Goal: Task Accomplishment & Management: Use online tool/utility

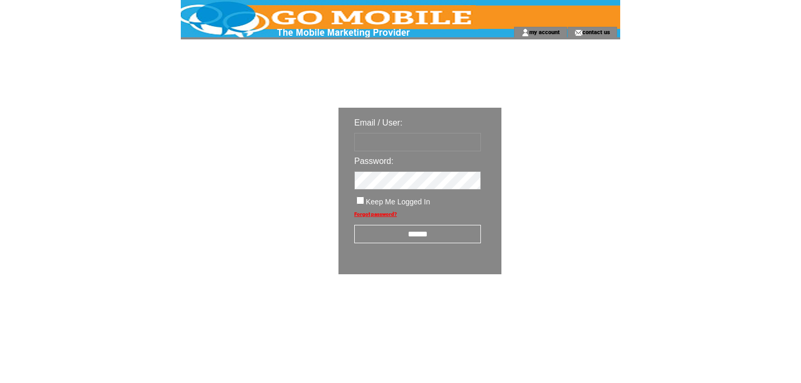
type input "********"
click at [416, 236] on input "******" at bounding box center [417, 234] width 127 height 18
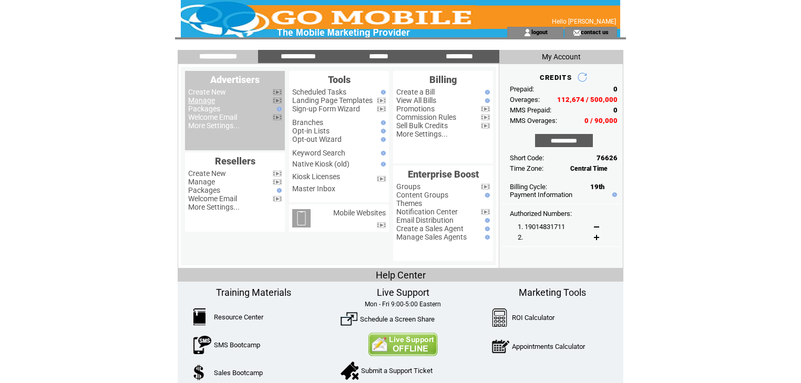
click at [200, 101] on link "Manage" at bounding box center [201, 100] width 27 height 8
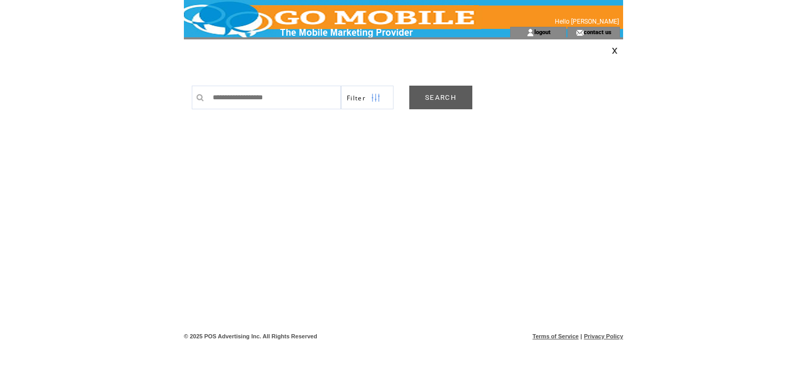
click at [442, 95] on link "SEARCH" at bounding box center [440, 98] width 63 height 24
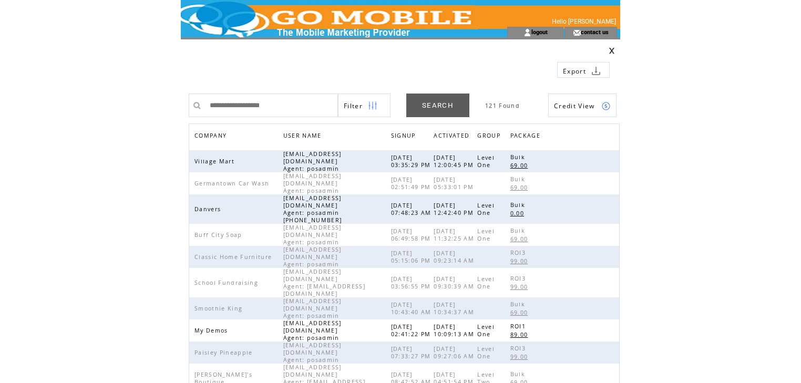
click at [218, 133] on span "COMPANY" at bounding box center [211, 136] width 35 height 15
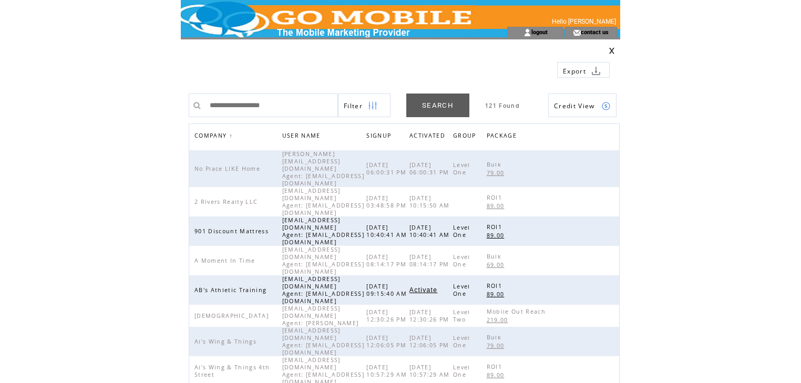
click at [373, 107] on img at bounding box center [372, 106] width 9 height 24
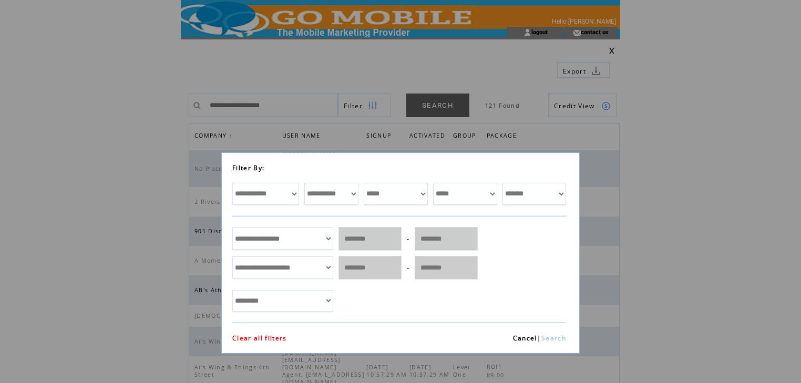
click at [556, 339] on link "Search" at bounding box center [553, 338] width 25 height 9
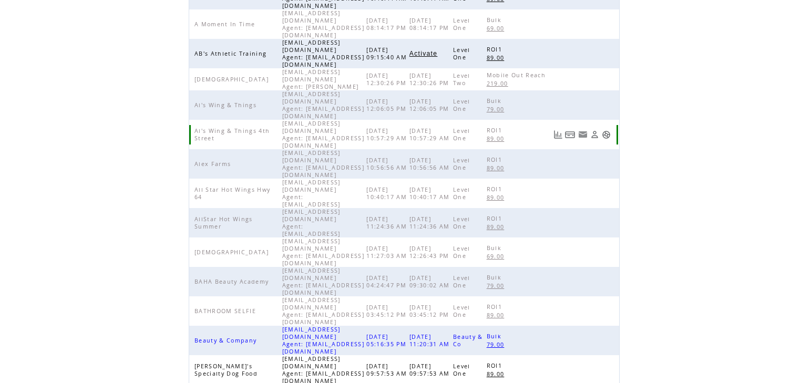
scroll to position [243, 0]
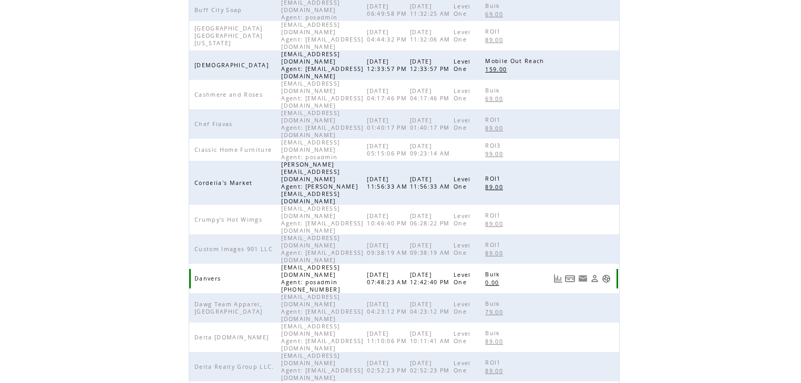
click at [610, 274] on link at bounding box center [605, 278] width 9 height 9
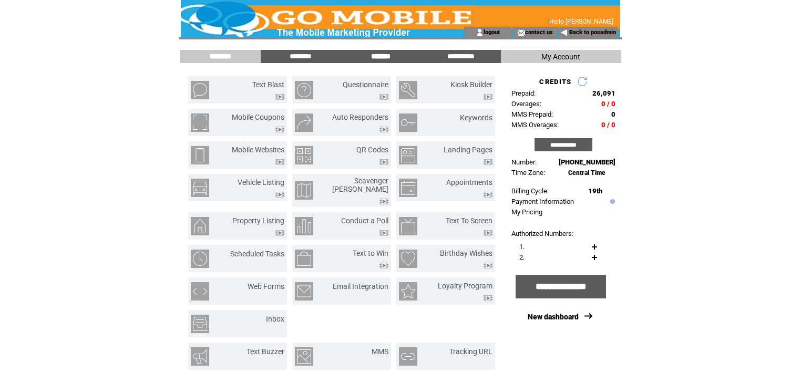
click at [382, 55] on input "*******" at bounding box center [380, 56] width 79 height 9
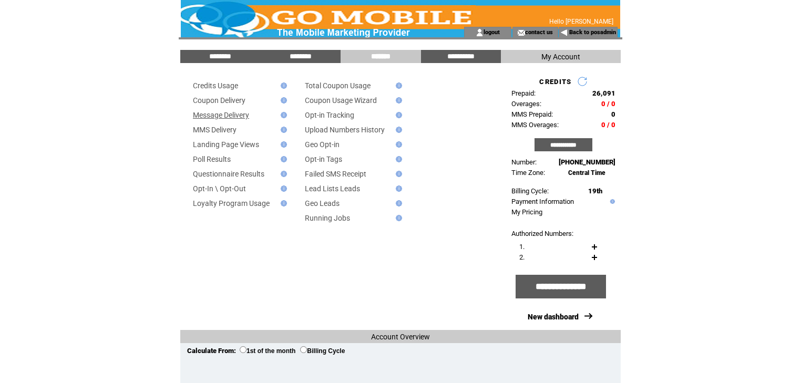
click at [236, 117] on link "Message Delivery" at bounding box center [221, 115] width 56 height 8
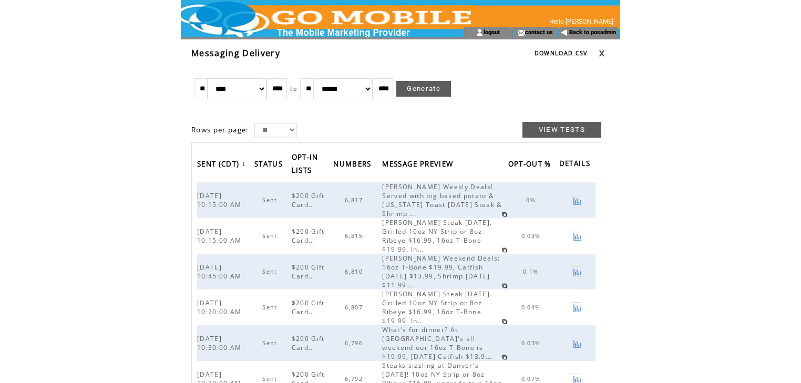
click at [605, 54] on td at bounding box center [609, 53] width 22 height 12
click at [599, 50] on link at bounding box center [601, 53] width 6 height 7
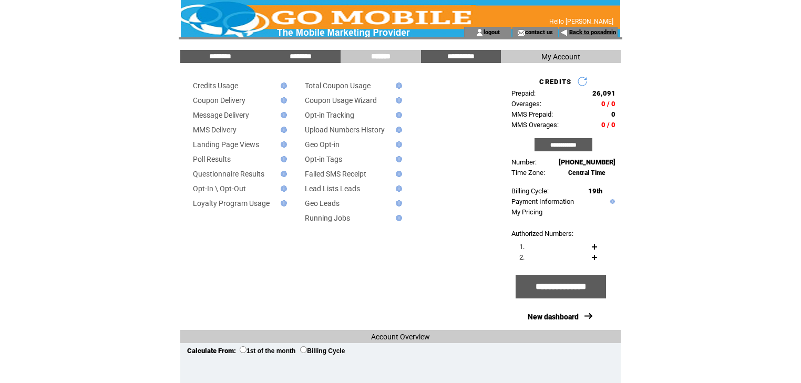
click at [573, 32] on link "Back to posadmin" at bounding box center [592, 32] width 47 height 7
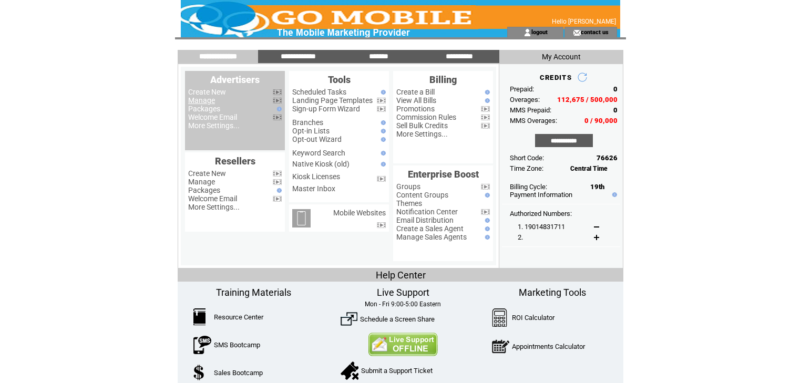
click at [208, 101] on link "Manage" at bounding box center [201, 100] width 27 height 8
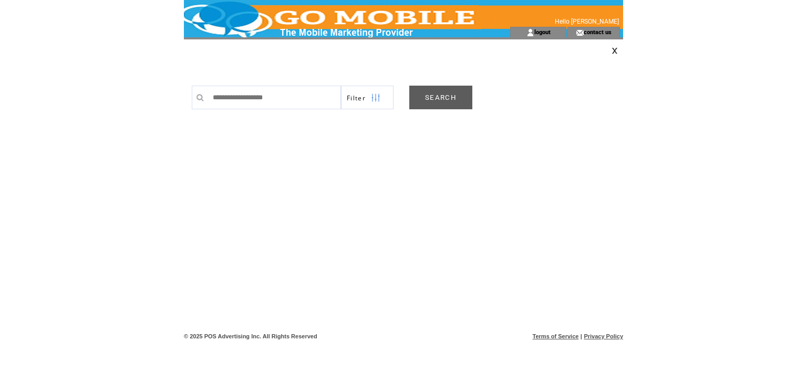
click at [450, 95] on link "SEARCH" at bounding box center [440, 98] width 63 height 24
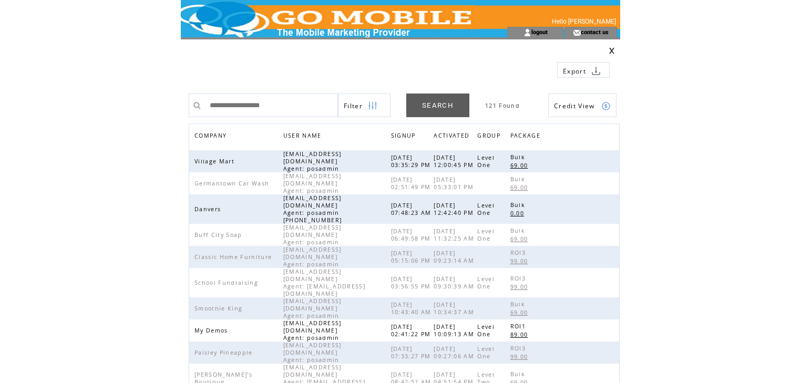
click at [204, 134] on span "COMPANY" at bounding box center [211, 136] width 35 height 15
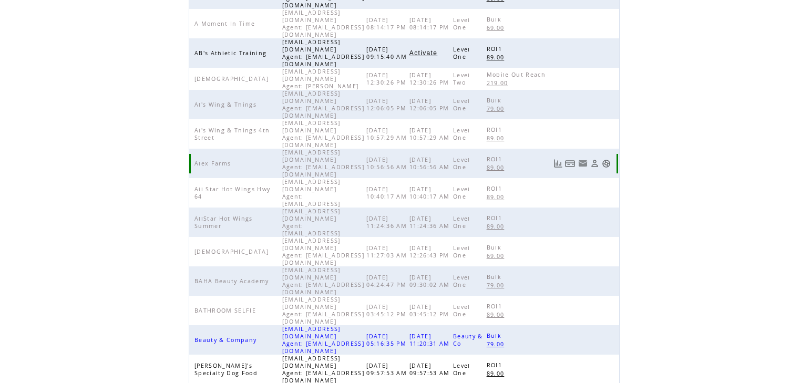
scroll to position [243, 0]
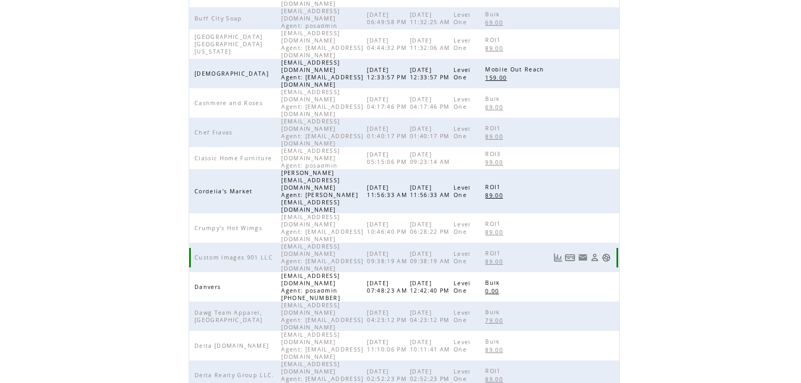
scroll to position [210, 0]
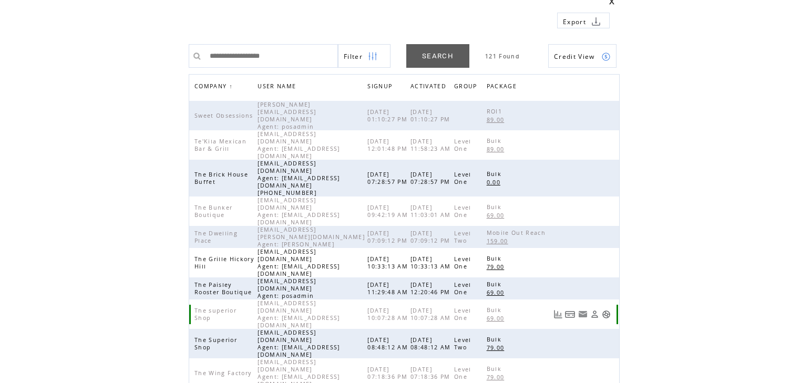
scroll to position [0, 0]
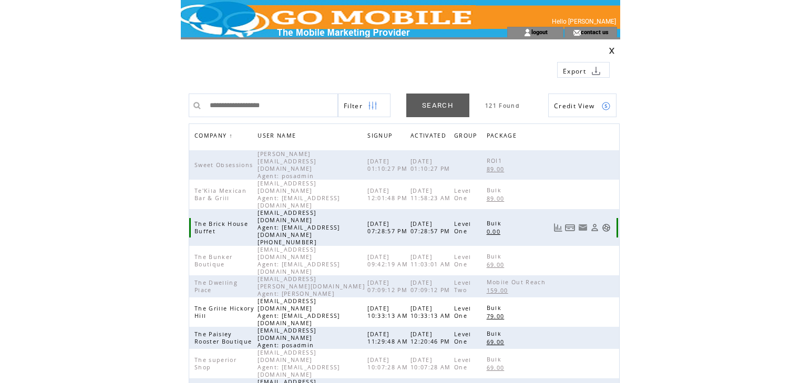
click at [604, 223] on link at bounding box center [605, 227] width 9 height 9
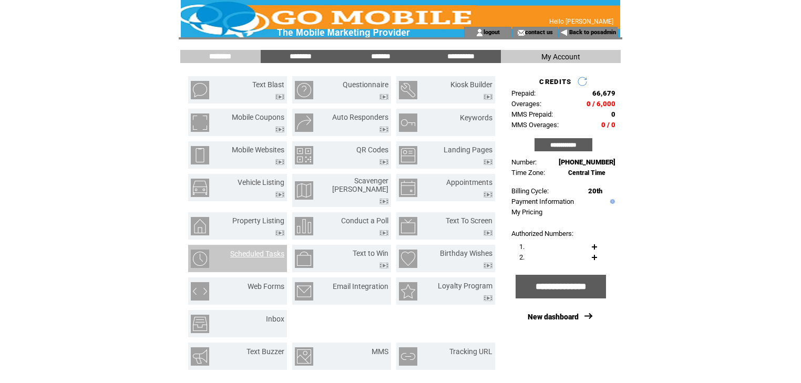
click at [266, 250] on link "Scheduled Tasks" at bounding box center [257, 254] width 54 height 8
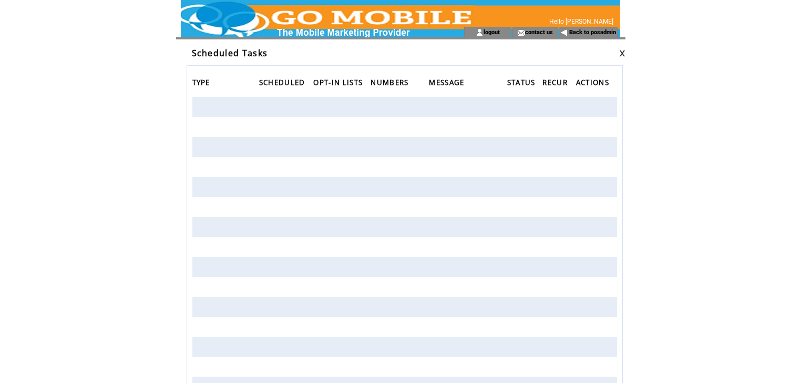
click at [621, 55] on link at bounding box center [622, 53] width 6 height 7
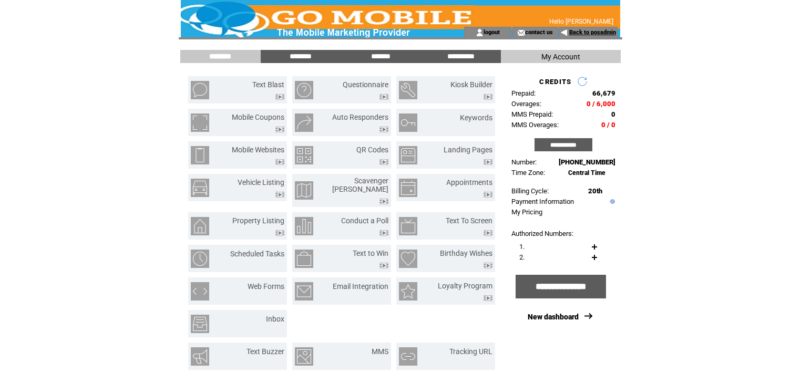
click at [599, 33] on link "Back to posadmin" at bounding box center [592, 32] width 47 height 7
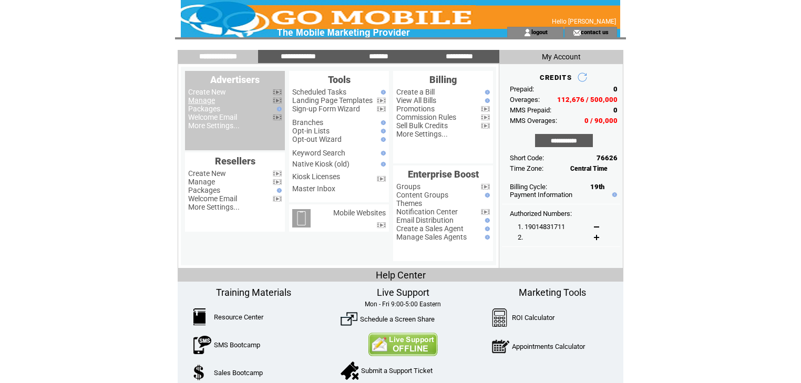
click at [202, 102] on link "Manage" at bounding box center [201, 100] width 27 height 8
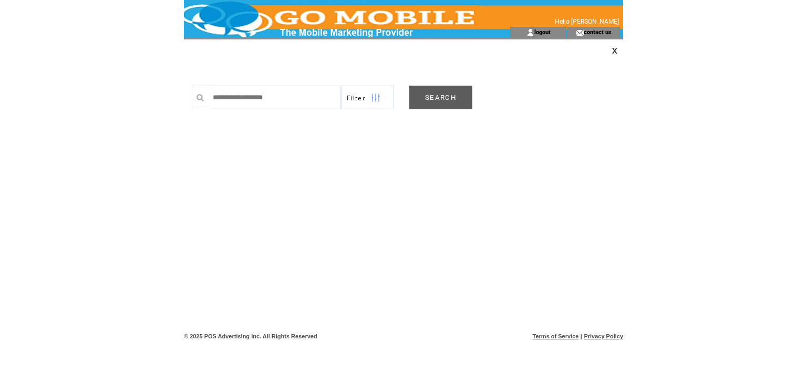
click at [441, 98] on link "SEARCH" at bounding box center [440, 98] width 63 height 24
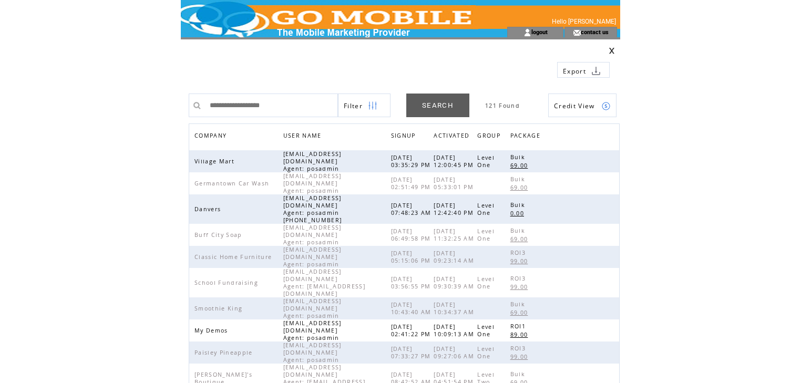
click at [218, 137] on span "COMPANY" at bounding box center [211, 136] width 35 height 15
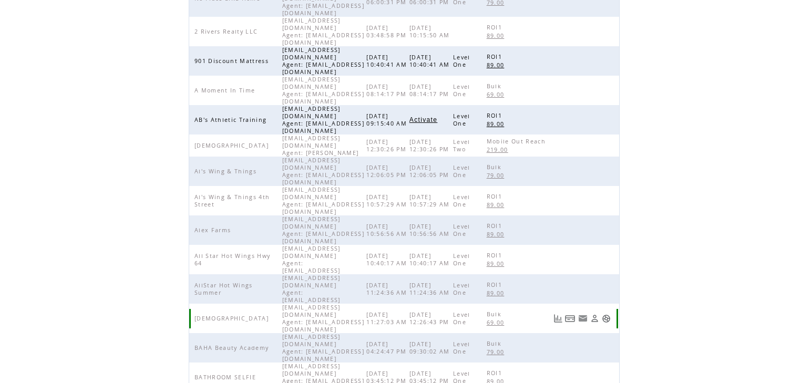
scroll to position [210, 0]
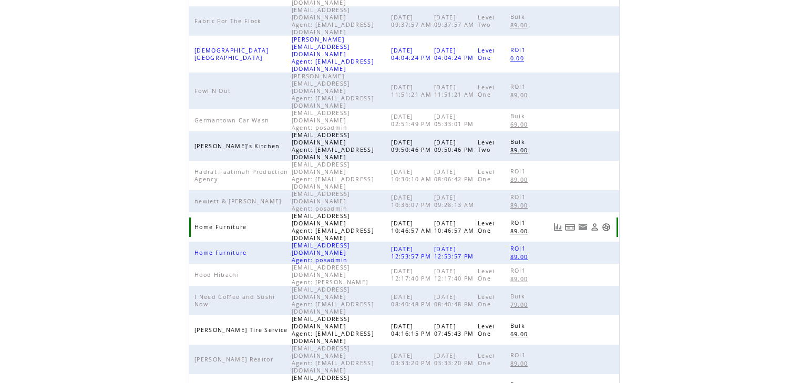
click at [607, 223] on link at bounding box center [605, 227] width 9 height 9
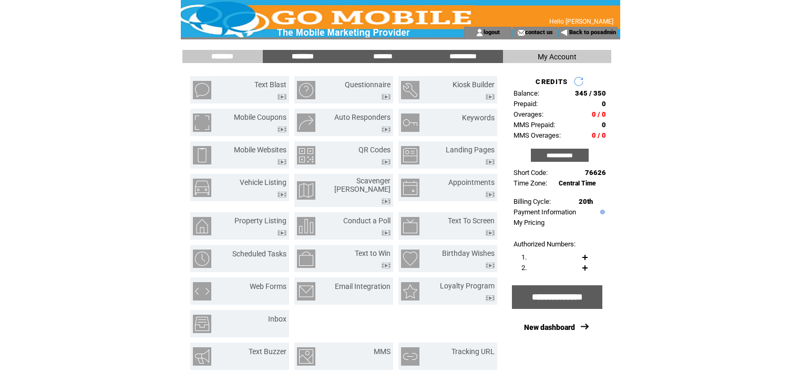
click at [297, 58] on input "********" at bounding box center [302, 56] width 79 height 9
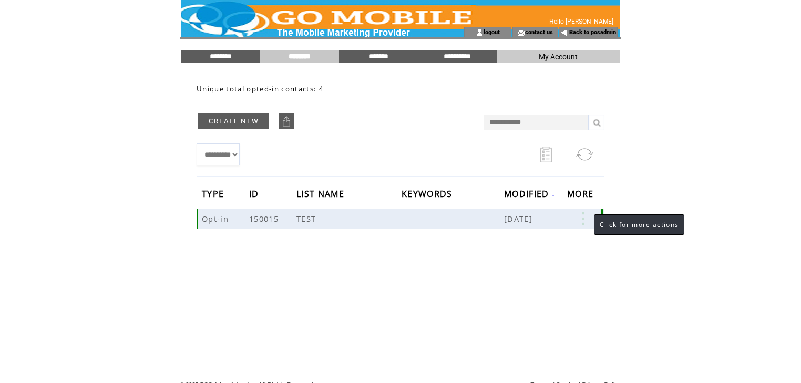
click at [583, 218] on link at bounding box center [583, 219] width 32 height 14
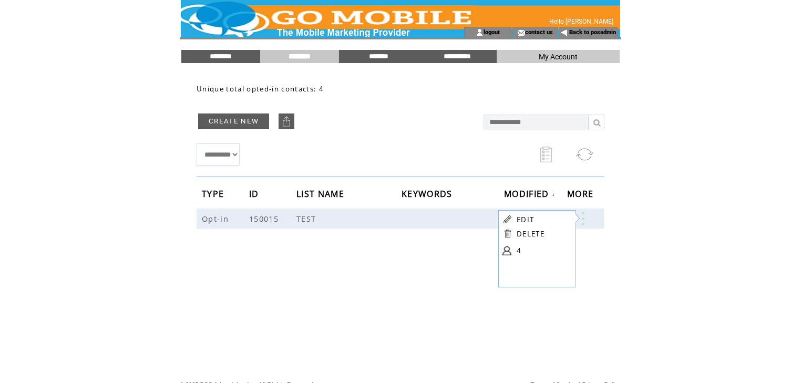
click at [506, 250] on link at bounding box center [506, 250] width 9 height 9
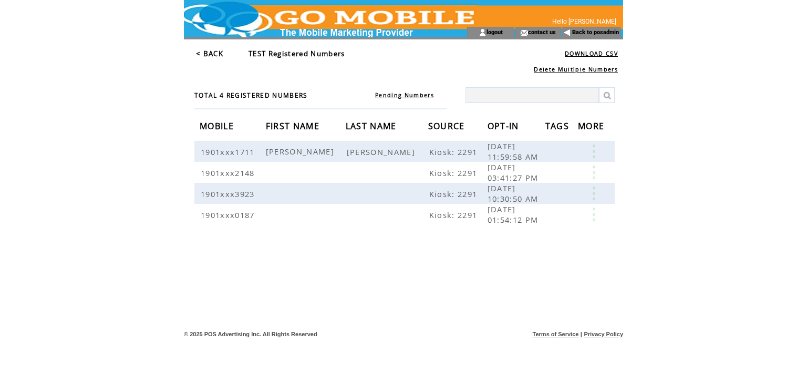
click at [206, 55] on link "< BACK" at bounding box center [209, 53] width 27 height 9
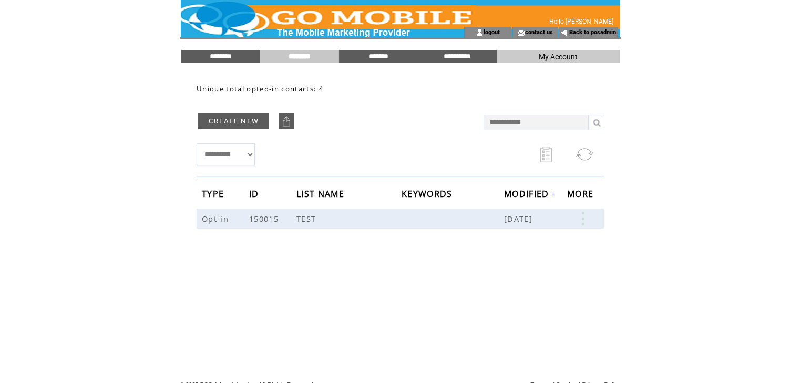
click at [584, 35] on link "Back to posadmin" at bounding box center [592, 32] width 47 height 7
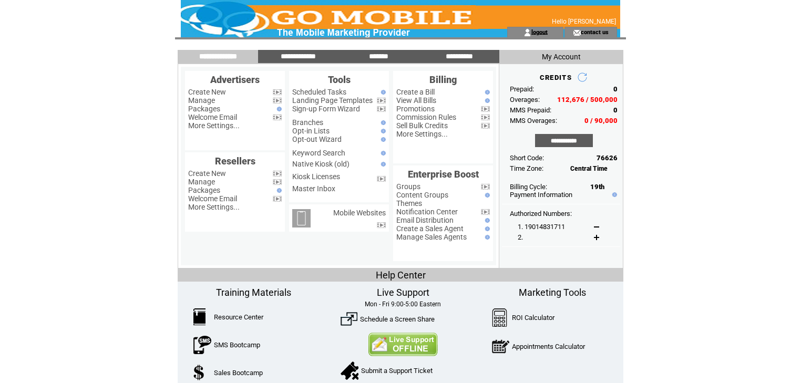
click at [544, 33] on link "logout" at bounding box center [539, 31] width 16 height 7
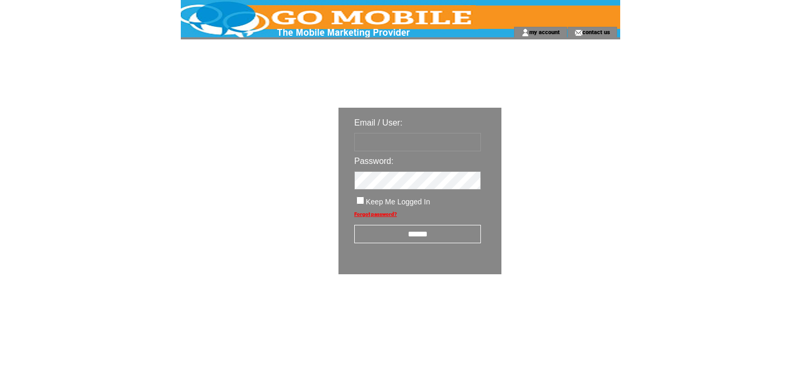
type input "********"
click at [422, 234] on input "******" at bounding box center [417, 234] width 127 height 18
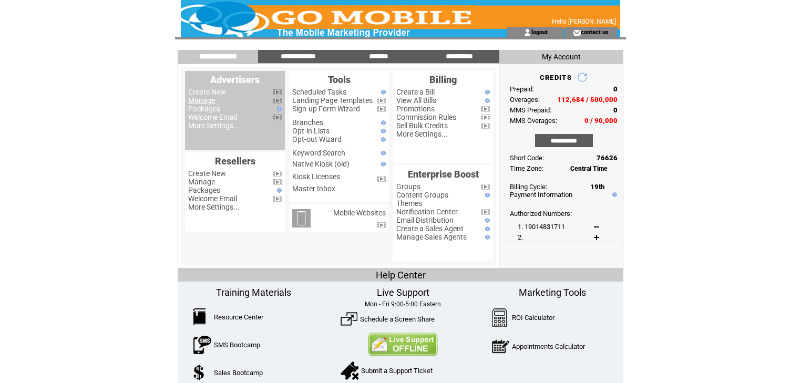
click at [202, 98] on link "Manage" at bounding box center [201, 100] width 27 height 8
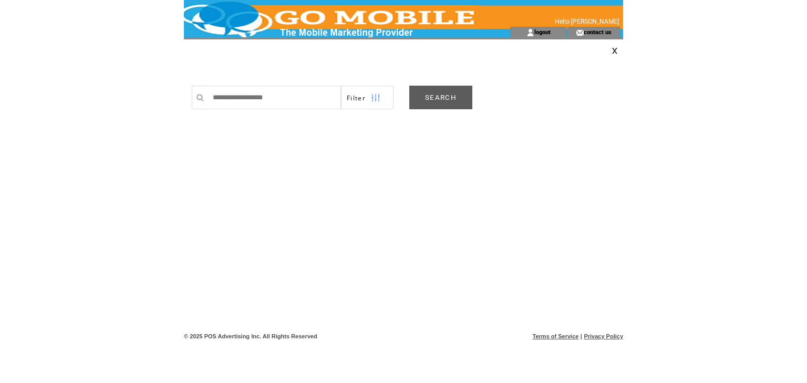
click at [435, 100] on link "SEARCH" at bounding box center [440, 98] width 63 height 24
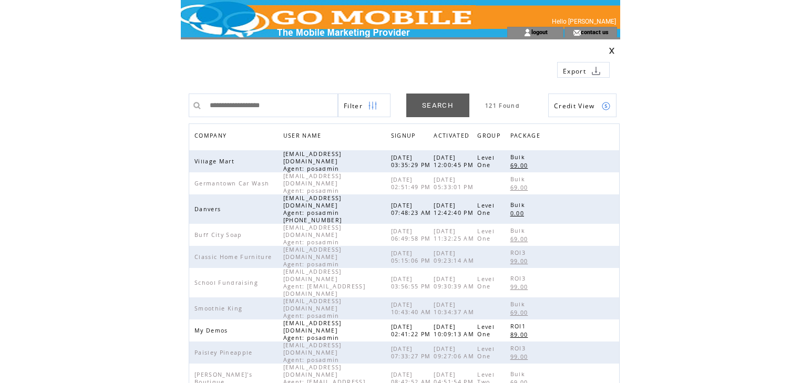
click at [211, 133] on span "COMPANY" at bounding box center [211, 136] width 35 height 15
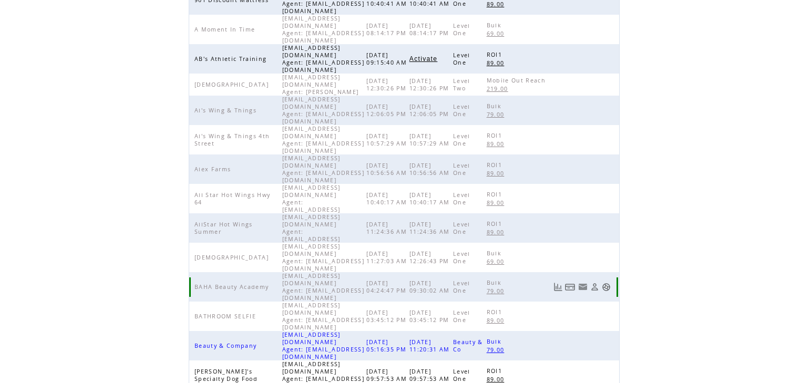
scroll to position [243, 0]
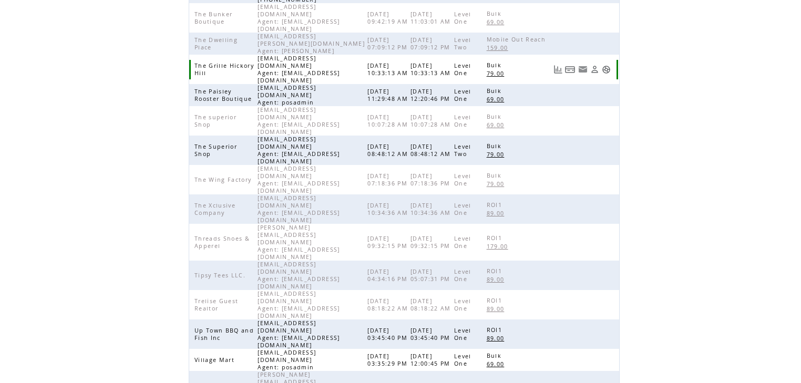
click at [607, 65] on link at bounding box center [605, 69] width 9 height 9
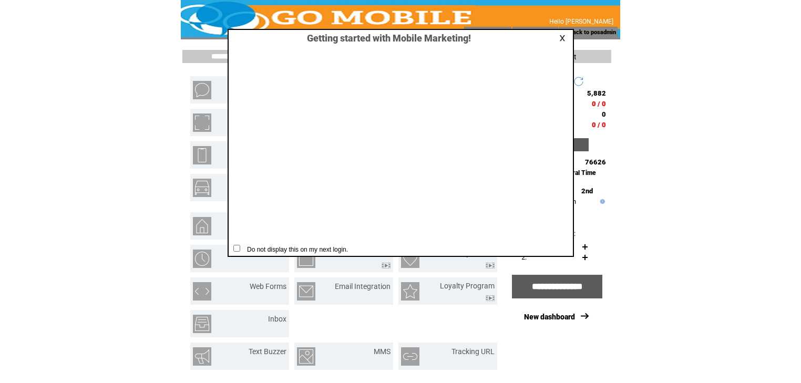
click at [564, 36] on link at bounding box center [563, 38] width 9 height 7
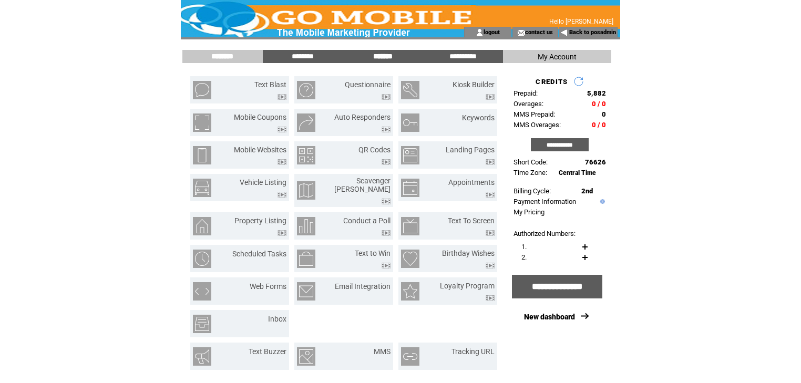
click at [378, 54] on input "*******" at bounding box center [382, 56] width 79 height 9
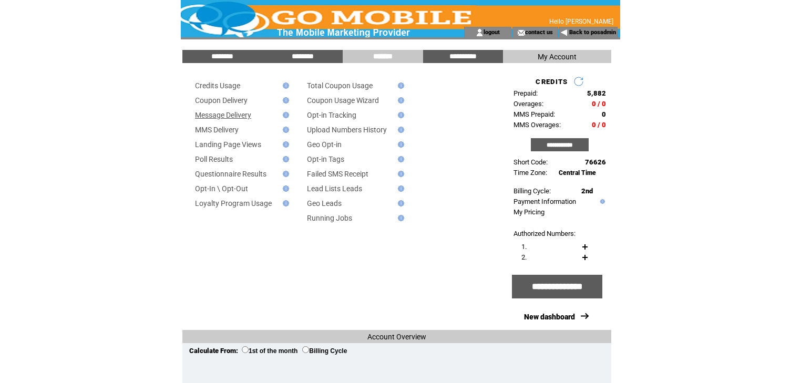
click at [224, 116] on link "Message Delivery" at bounding box center [223, 115] width 56 height 8
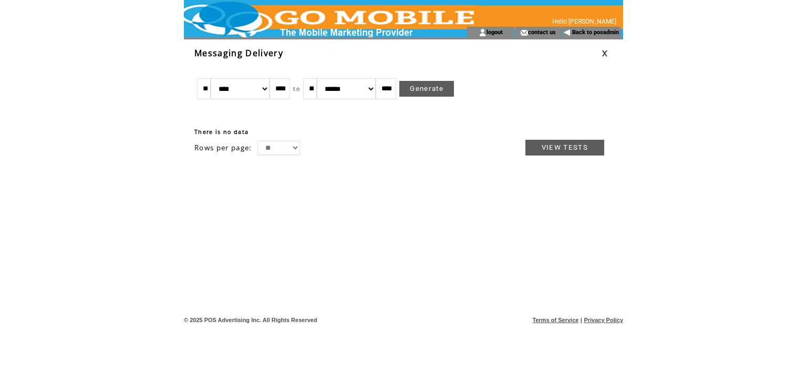
click at [604, 53] on link at bounding box center [604, 53] width 6 height 7
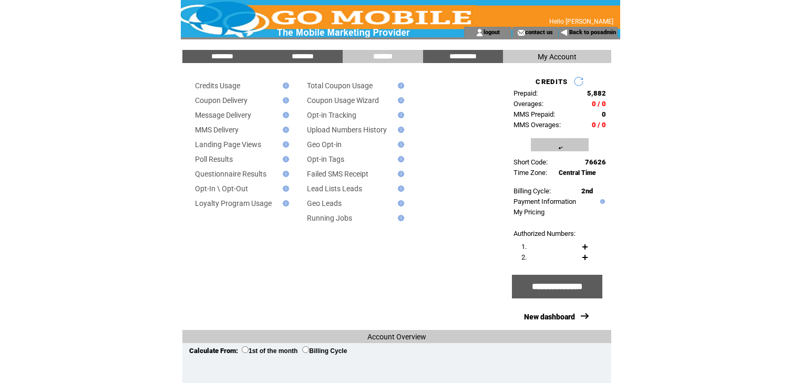
click at [552, 144] on input "**********" at bounding box center [560, 144] width 58 height 13
click at [605, 34] on link "Back to posadmin" at bounding box center [592, 32] width 47 height 7
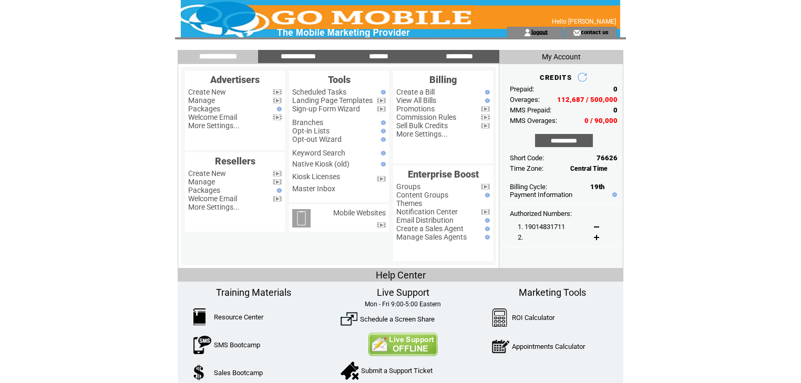
click at [540, 34] on link "logout" at bounding box center [539, 31] width 16 height 7
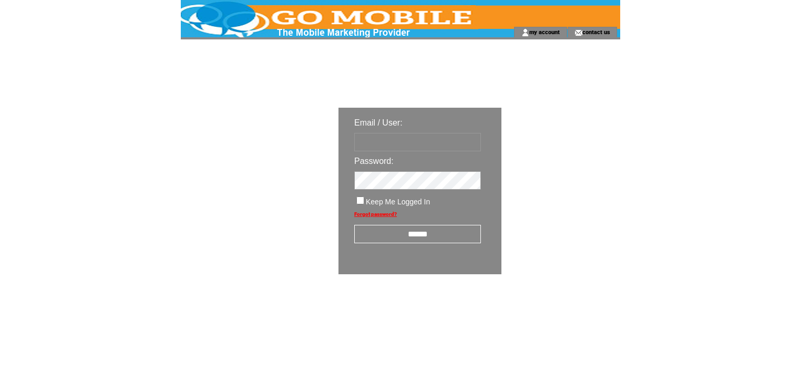
type input "********"
click at [407, 235] on input "******" at bounding box center [417, 234] width 127 height 18
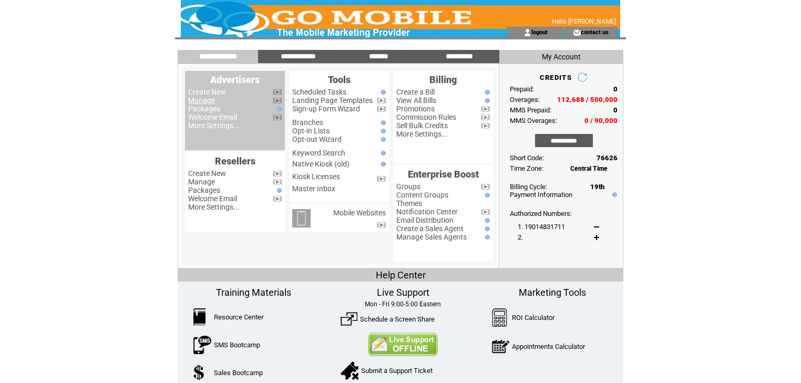
click at [209, 99] on link "Manage" at bounding box center [201, 100] width 27 height 8
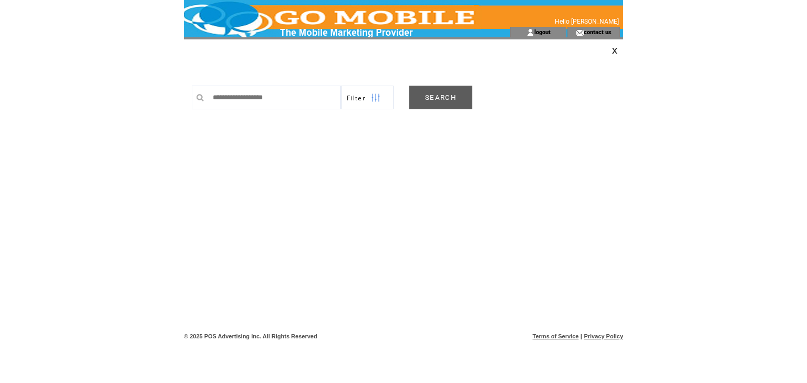
click at [409, 95] on link "SEARCH" at bounding box center [440, 98] width 63 height 24
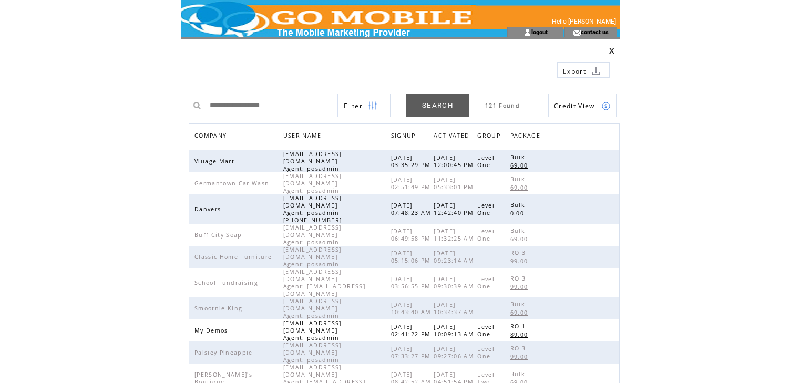
click at [218, 134] on span "COMPANY" at bounding box center [211, 136] width 35 height 15
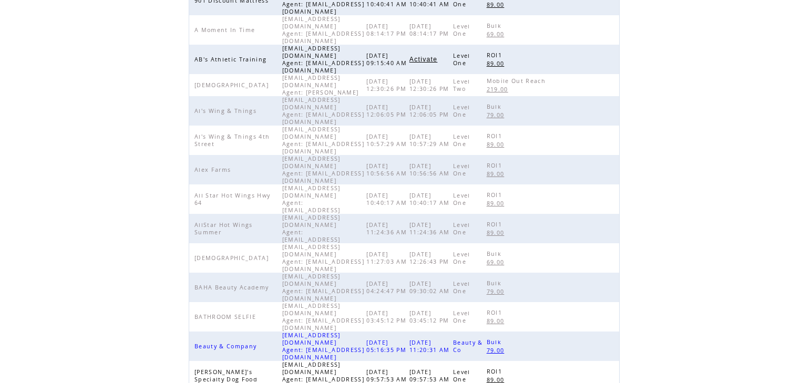
scroll to position [243, 0]
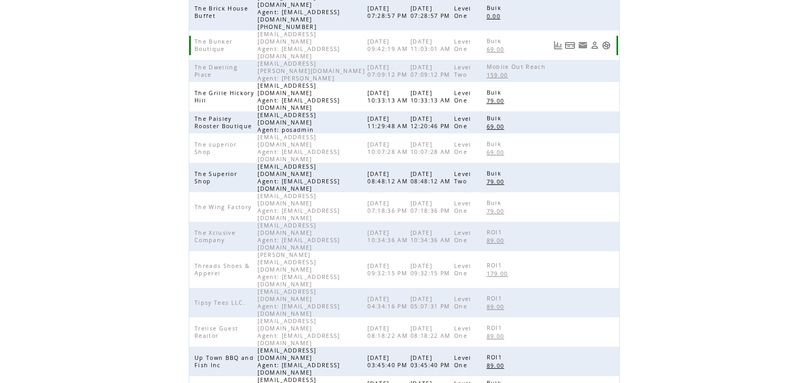
scroll to position [201, 0]
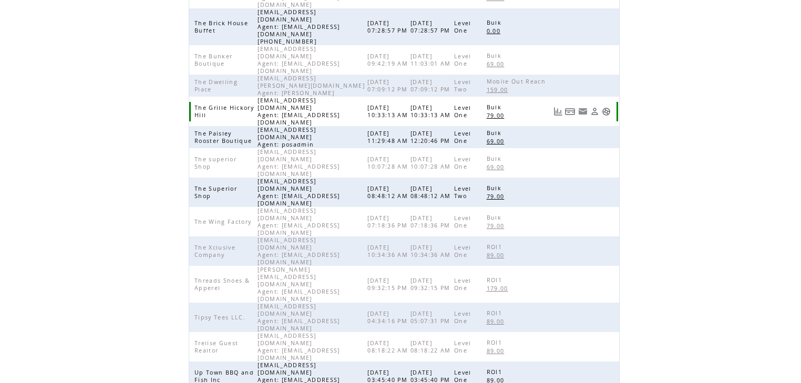
click at [605, 107] on link at bounding box center [605, 111] width 9 height 9
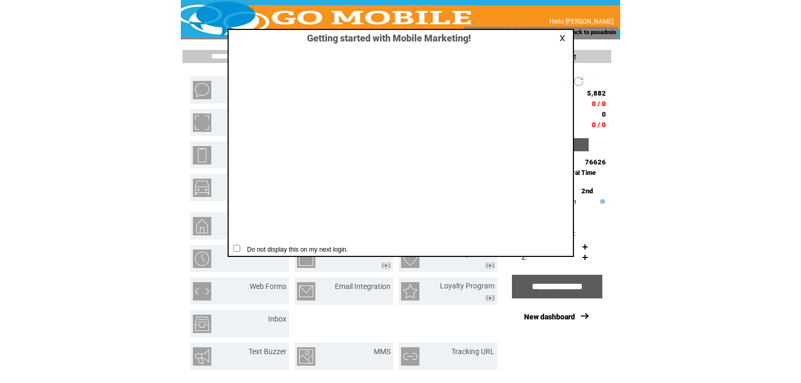
click at [559, 38] on link at bounding box center [563, 38] width 9 height 7
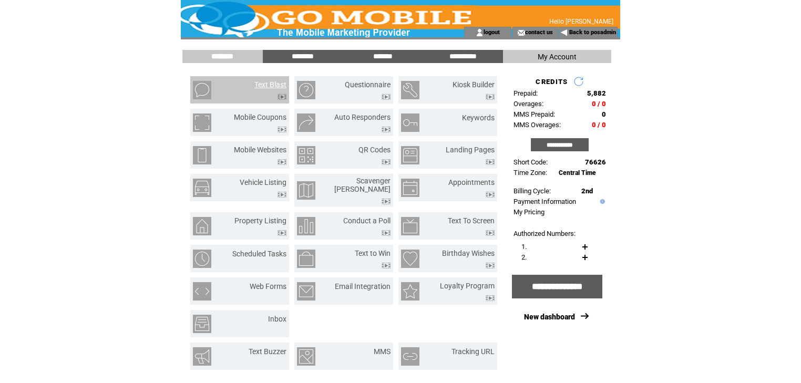
click at [271, 82] on link "Text Blast" at bounding box center [270, 84] width 32 height 8
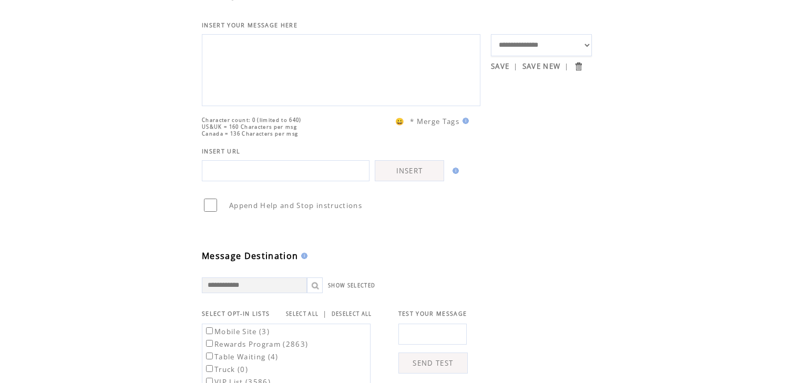
scroll to position [126, 0]
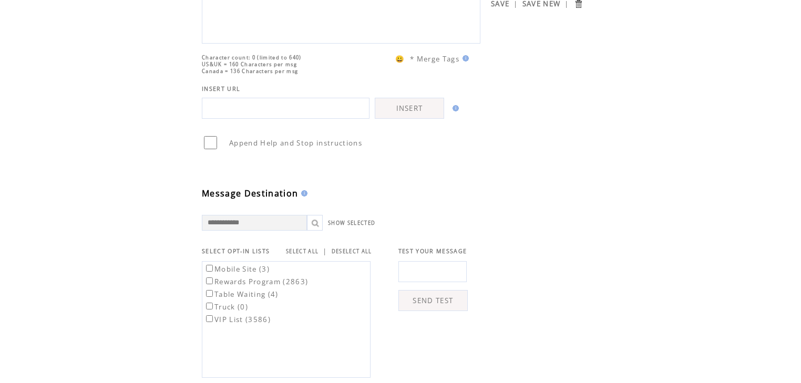
click at [307, 255] on link "SELECT ALL" at bounding box center [302, 251] width 33 height 7
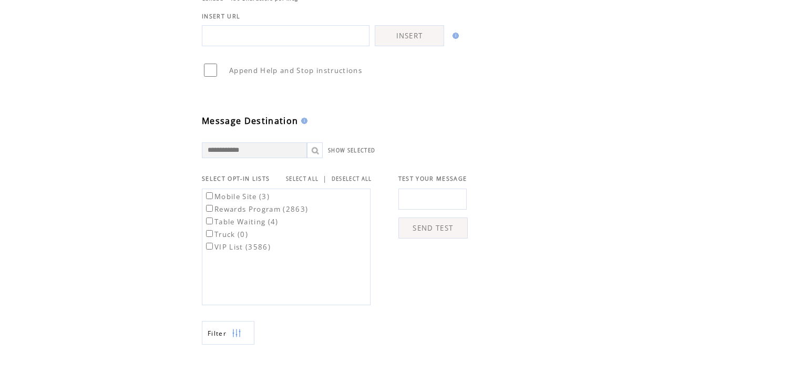
scroll to position [210, 0]
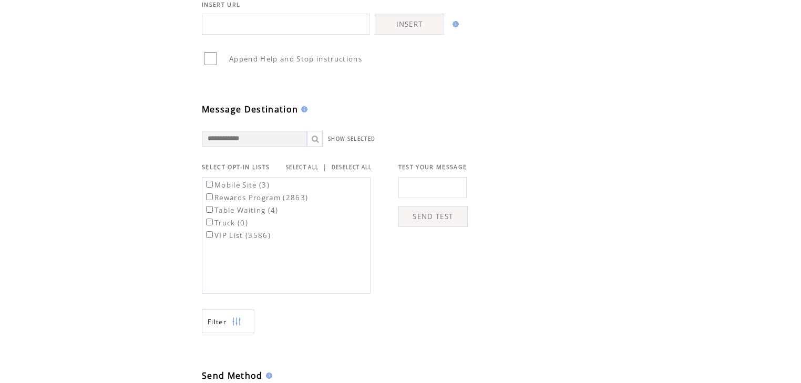
click at [302, 171] on link "SELECT ALL" at bounding box center [302, 167] width 33 height 7
click at [237, 334] on img at bounding box center [236, 322] width 9 height 24
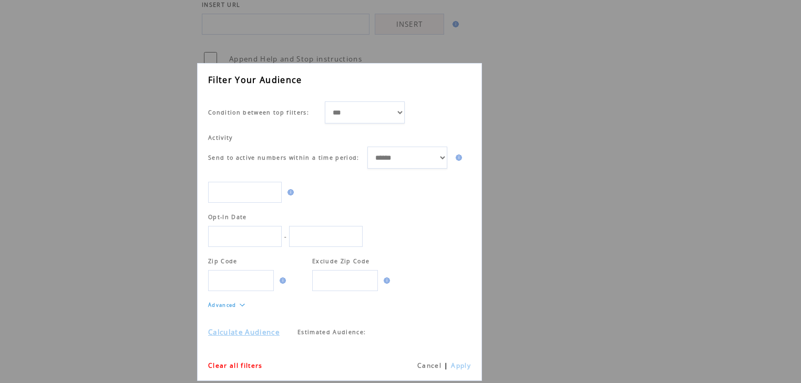
scroll to position [0, 0]
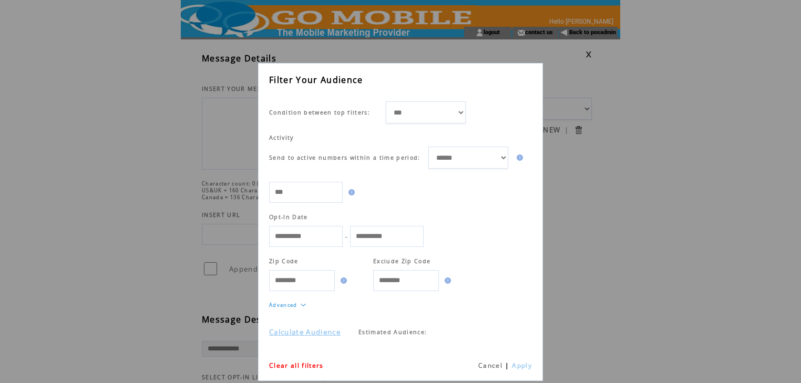
click at [326, 332] on link "Calculate Audience" at bounding box center [304, 331] width 71 height 9
click at [487, 365] on link "Cancel" at bounding box center [490, 365] width 24 height 9
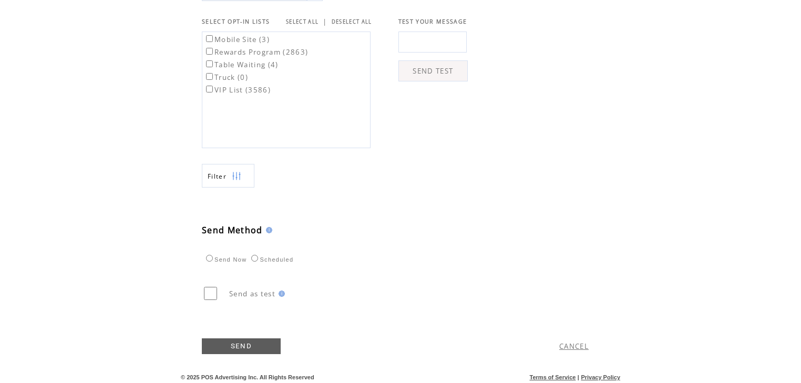
scroll to position [372, 0]
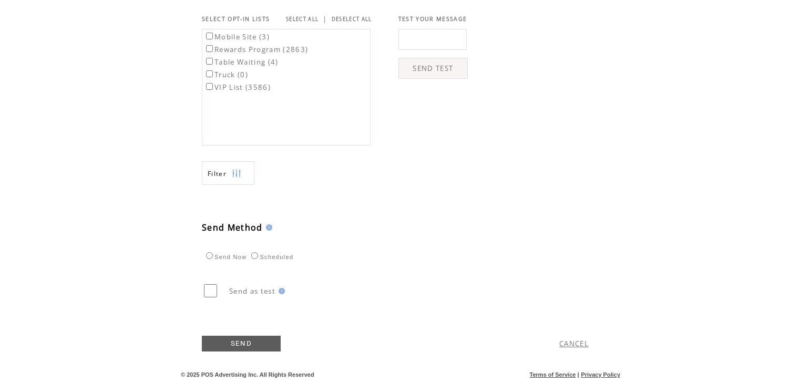
click at [569, 343] on link "CANCEL" at bounding box center [573, 343] width 29 height 9
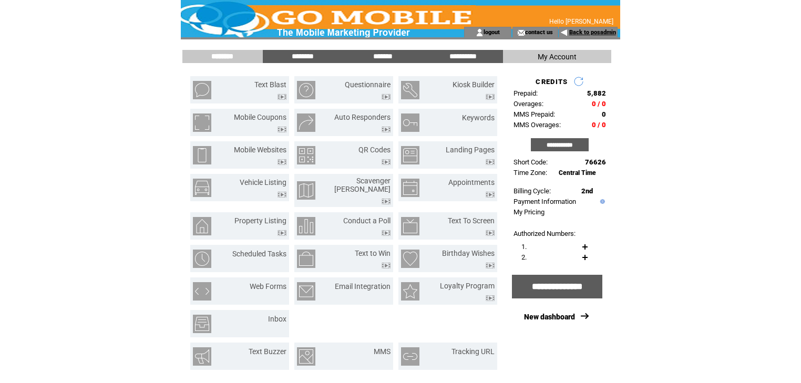
click at [579, 34] on link "Back to posadmin" at bounding box center [592, 32] width 47 height 7
